Goal: Find specific page/section: Find specific page/section

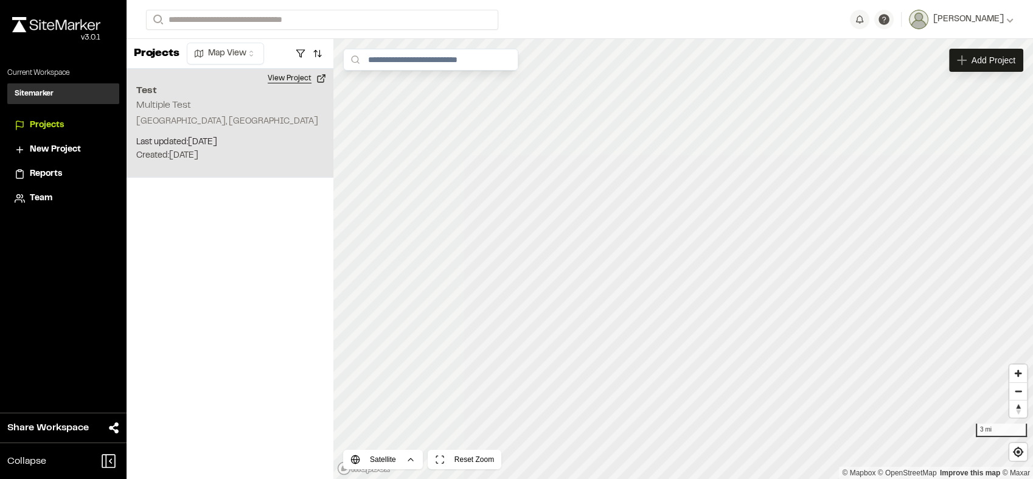
click at [312, 76] on button "View Project" at bounding box center [296, 78] width 73 height 19
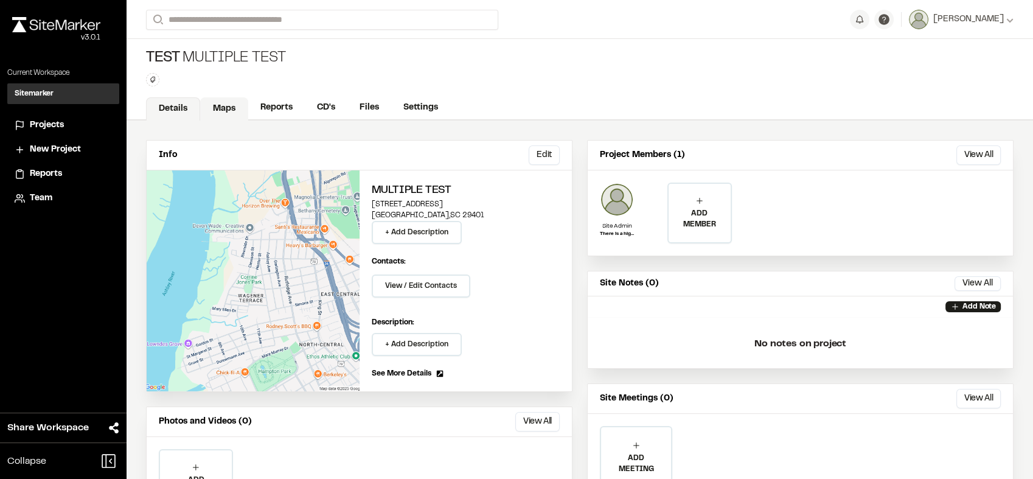
click at [224, 112] on link "Maps" at bounding box center [224, 108] width 48 height 23
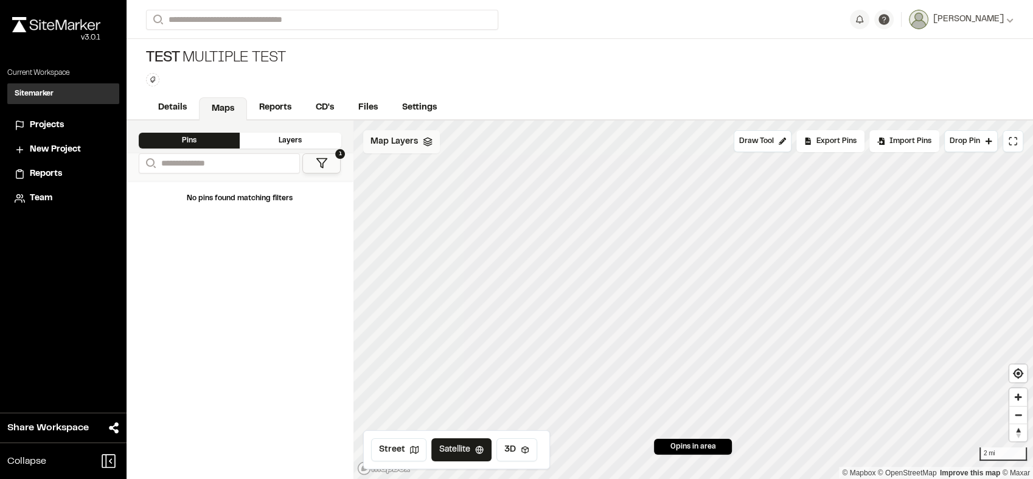
click at [423, 137] on icon at bounding box center [428, 142] width 10 height 10
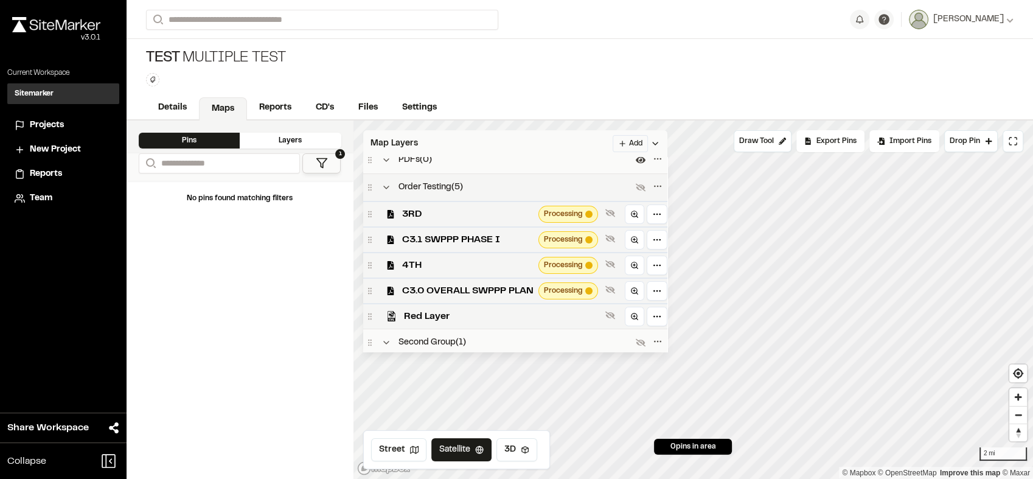
scroll to position [70, 0]
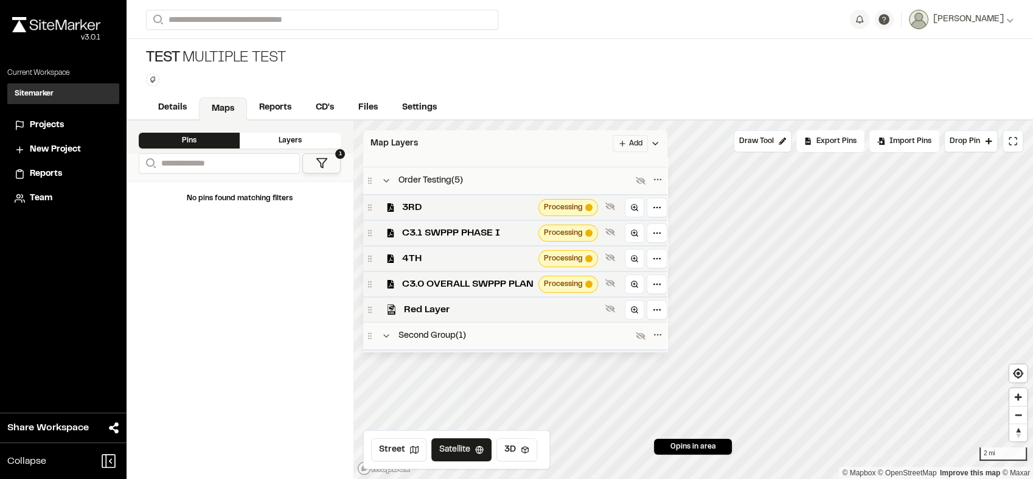
click at [559, 56] on div "Test Multiple Test Type Enter or comma to add tag." at bounding box center [579, 67] width 906 height 57
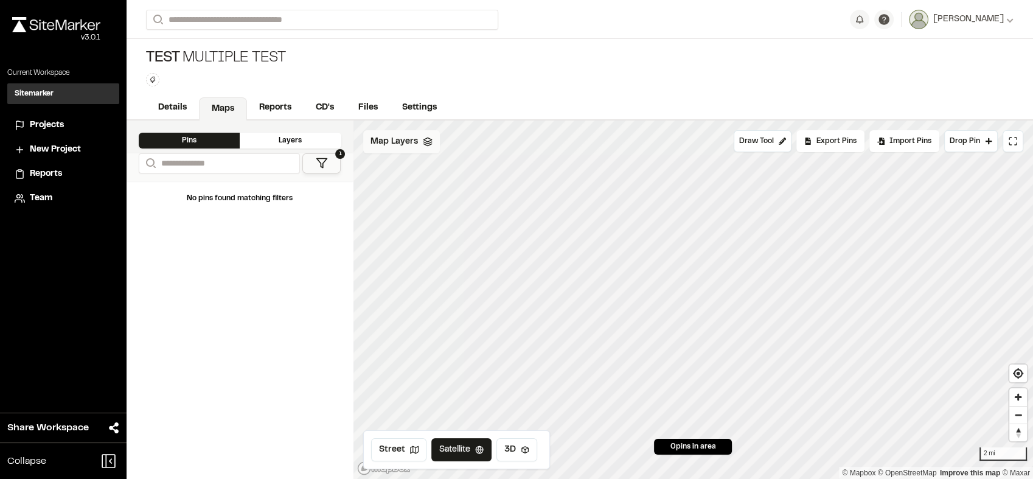
click at [407, 140] on span "Map Layers" at bounding box center [393, 141] width 47 height 13
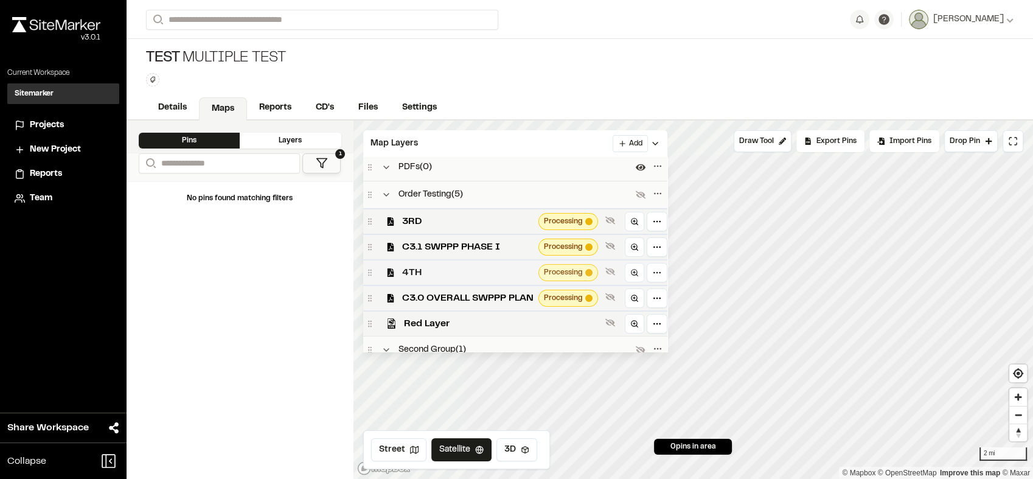
scroll to position [53, 0]
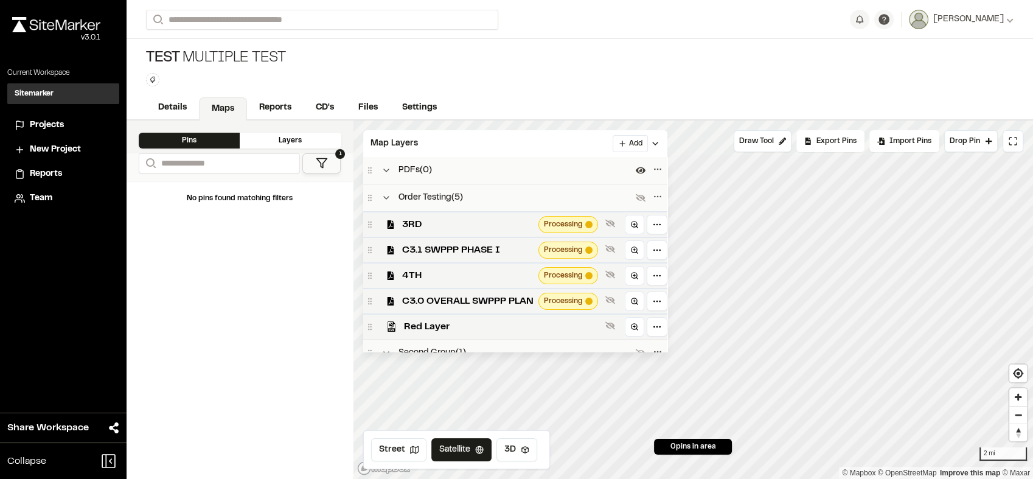
click at [555, 67] on div "Test Multiple Test Type Enter or comma to add tag." at bounding box center [579, 67] width 906 height 57
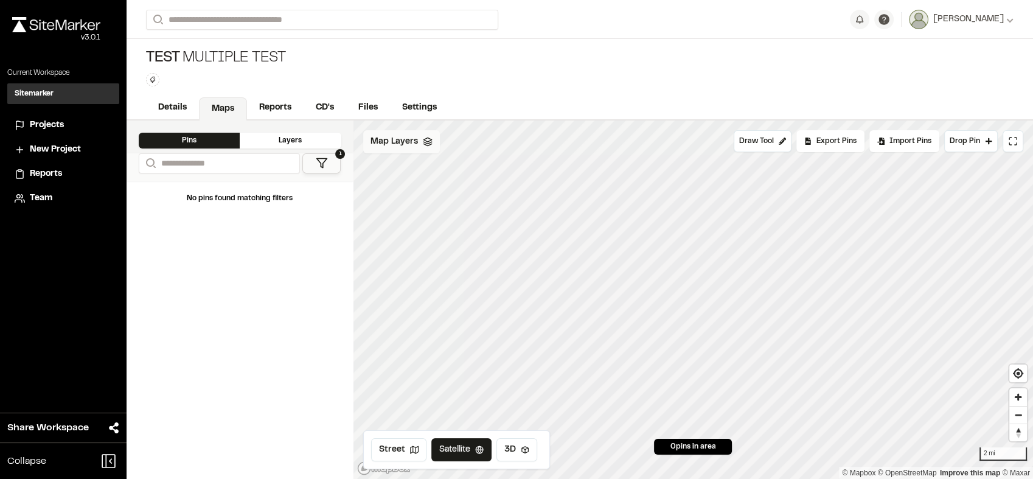
click at [384, 137] on span "Map Layers" at bounding box center [393, 141] width 47 height 13
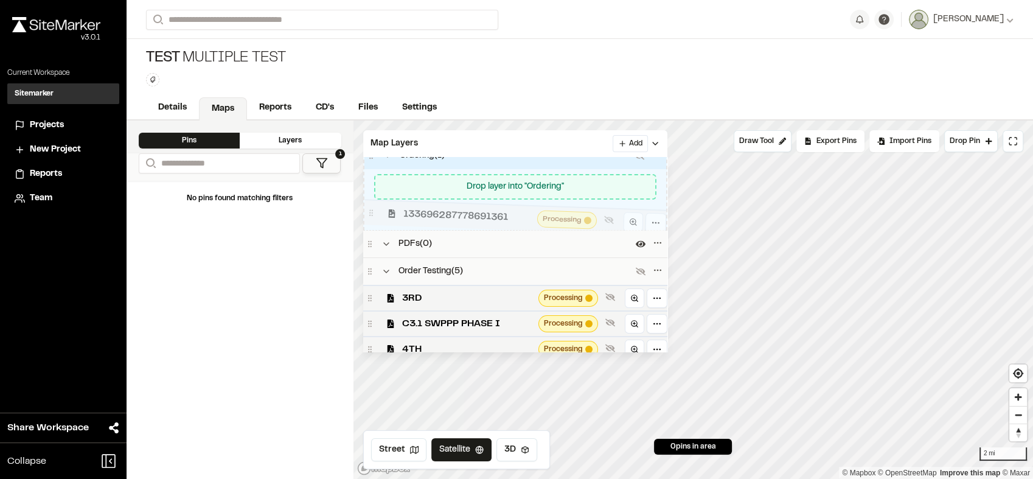
scroll to position [15, 0]
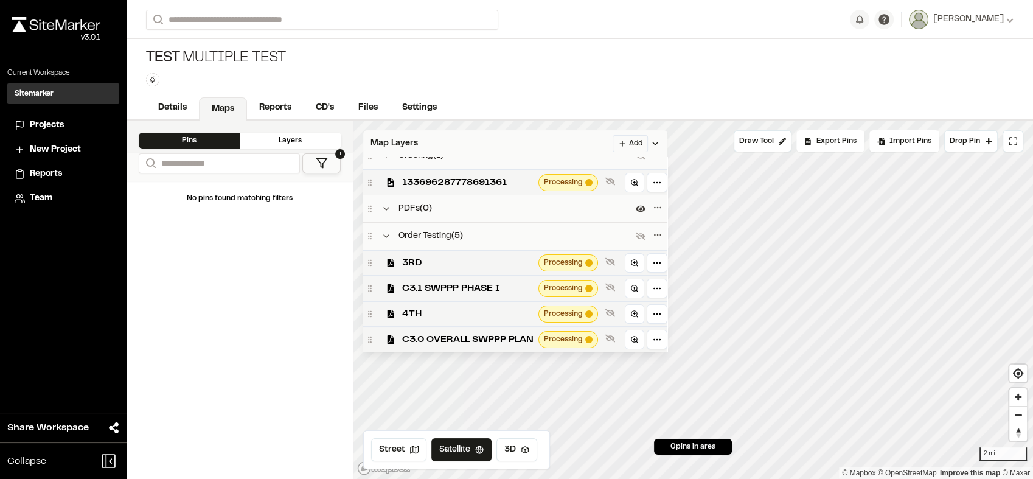
click at [581, 142] on div "Map Layers Add" at bounding box center [515, 143] width 304 height 27
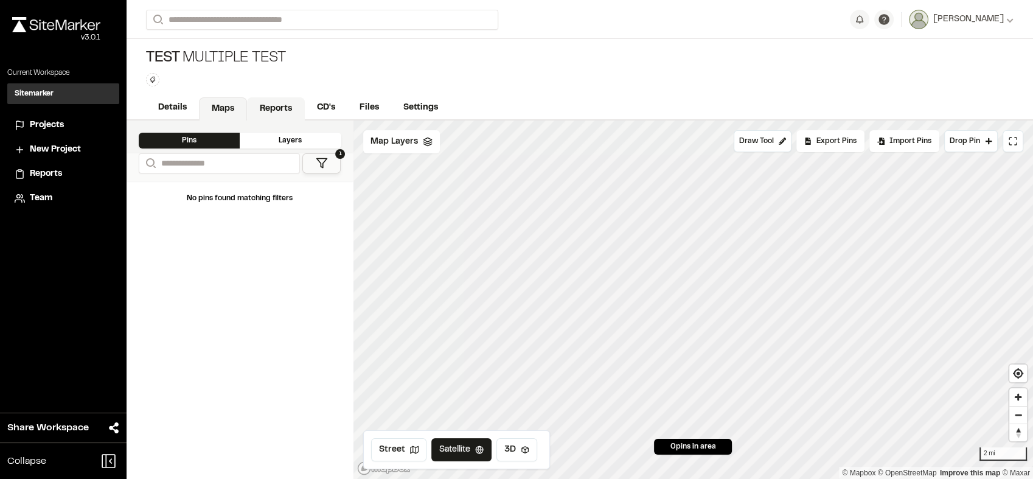
click at [289, 105] on link "Reports" at bounding box center [276, 108] width 58 height 23
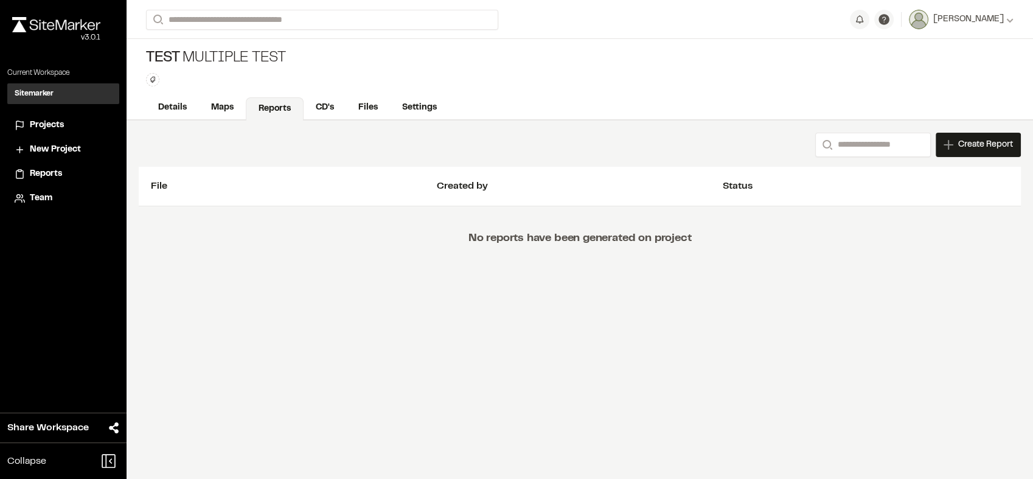
click at [585, 78] on div "Test Multiple Test Type Enter or comma to add tag." at bounding box center [579, 67] width 906 height 57
click at [210, 108] on link "Maps" at bounding box center [223, 108] width 48 height 23
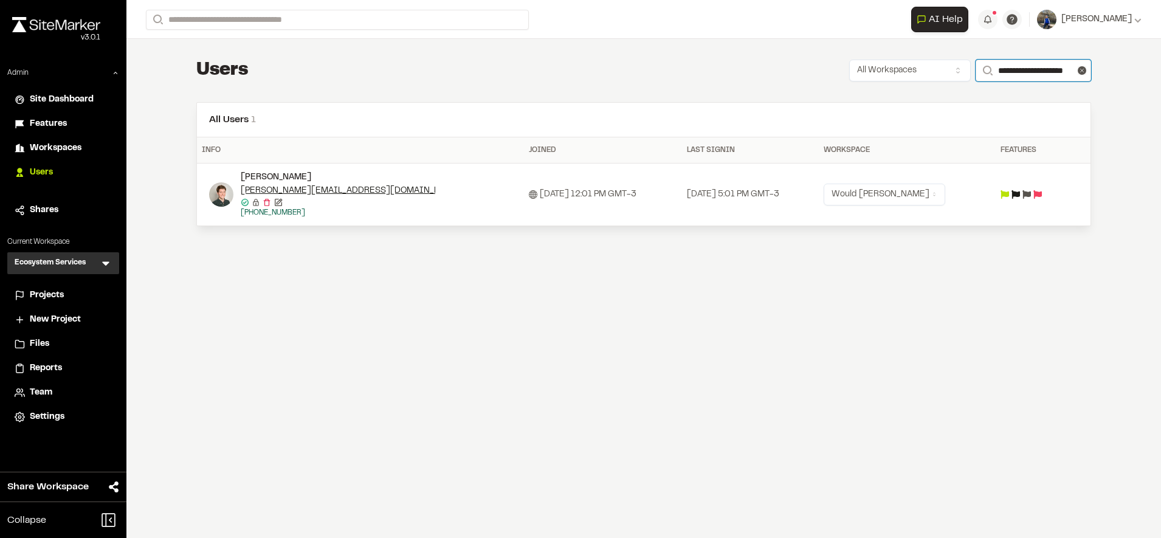
click at [1047, 66] on input "**********" at bounding box center [1034, 71] width 116 height 22
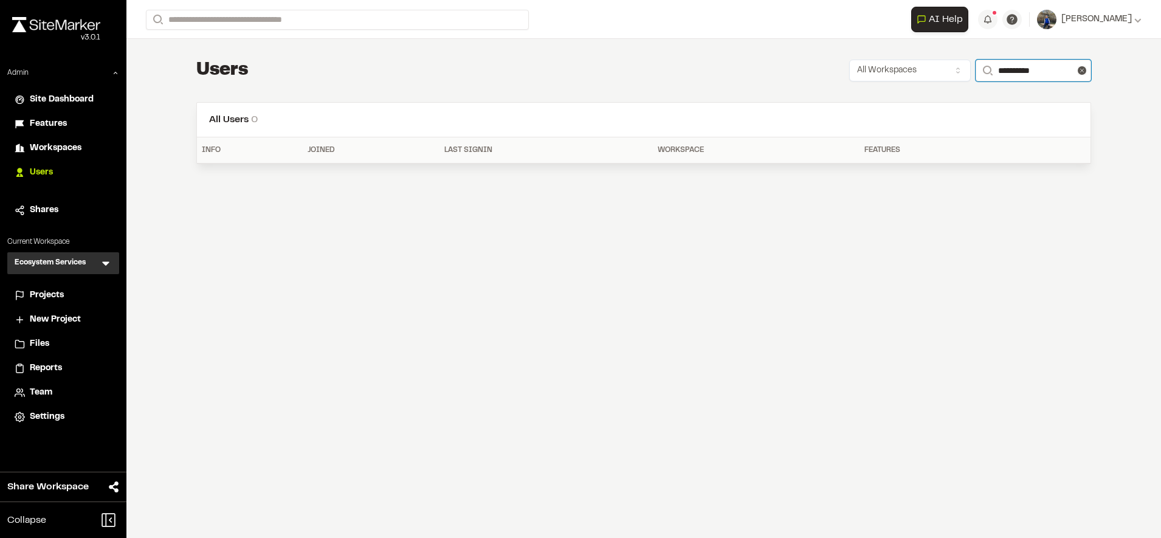
type input "**********"
click at [423, 61] on div "Users All Workspaces Search" at bounding box center [643, 70] width 895 height 24
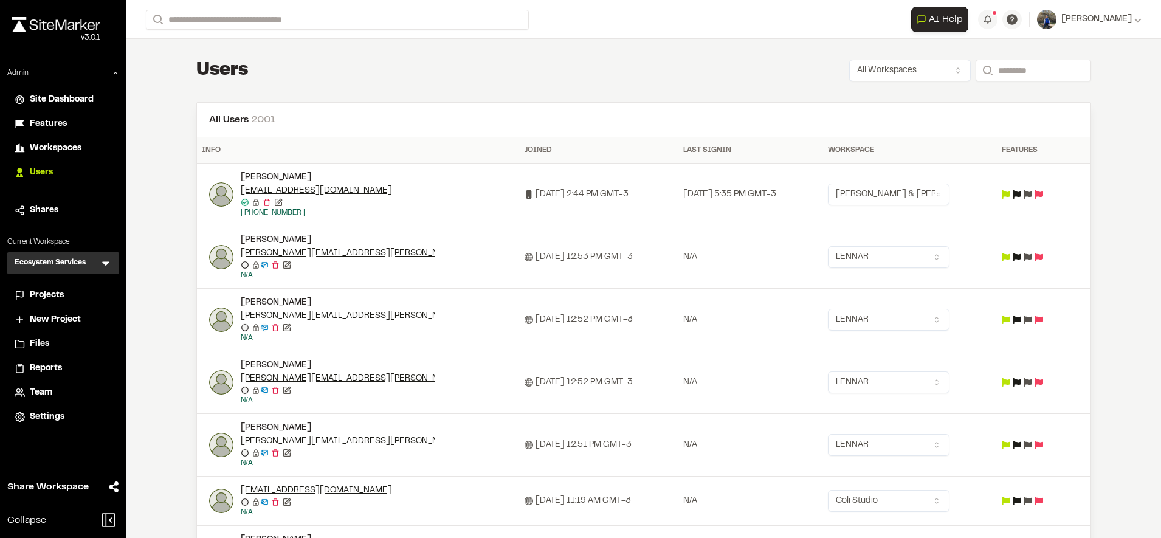
click at [67, 147] on span "Workspaces" at bounding box center [56, 148] width 52 height 13
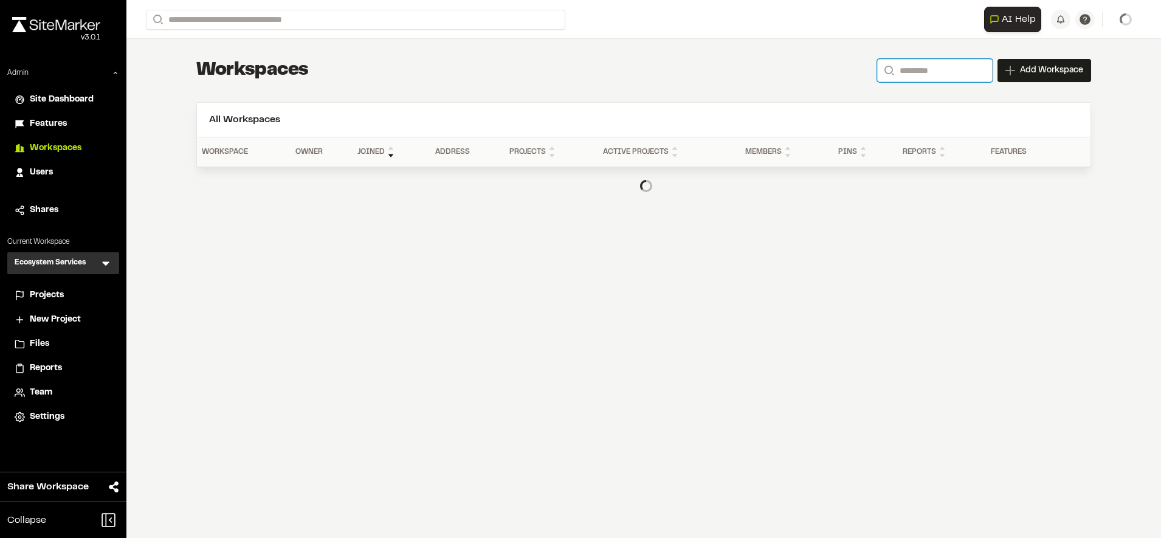
click at [946, 73] on input "Search" at bounding box center [935, 70] width 116 height 23
